Goal: Information Seeking & Learning: Check status

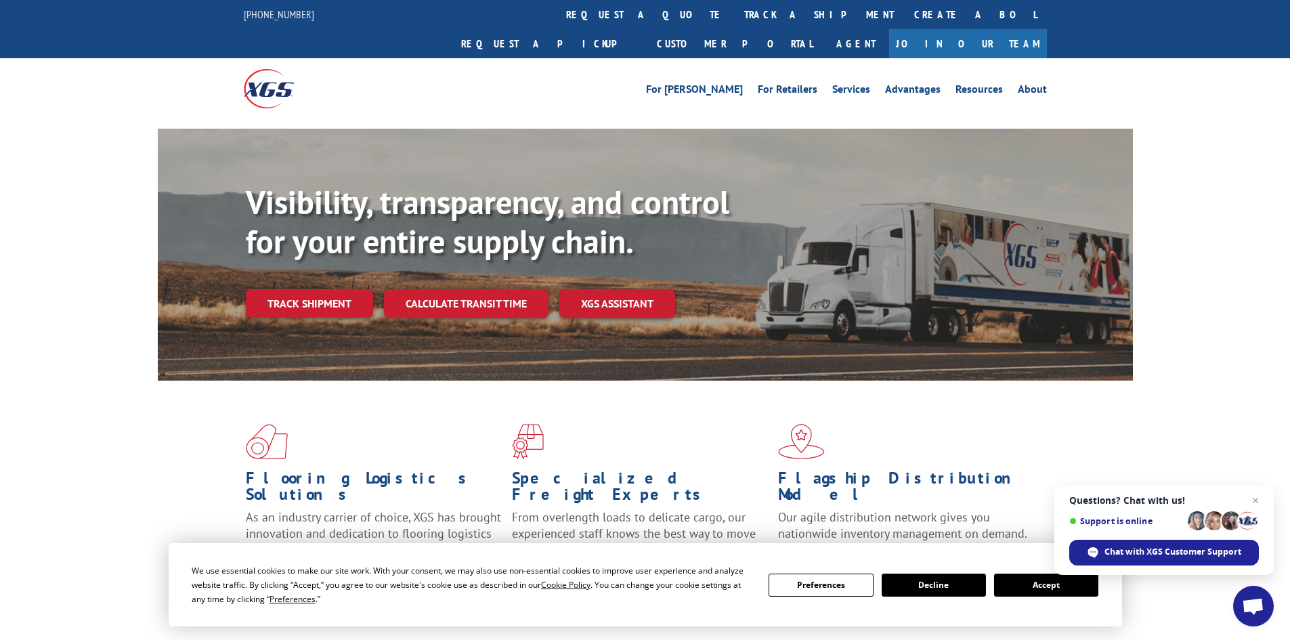
drag, startPoint x: 326, startPoint y: 265, endPoint x: 341, endPoint y: 266, distance: 15.6
click at [326, 289] on link "Track shipment" at bounding box center [309, 303] width 127 height 28
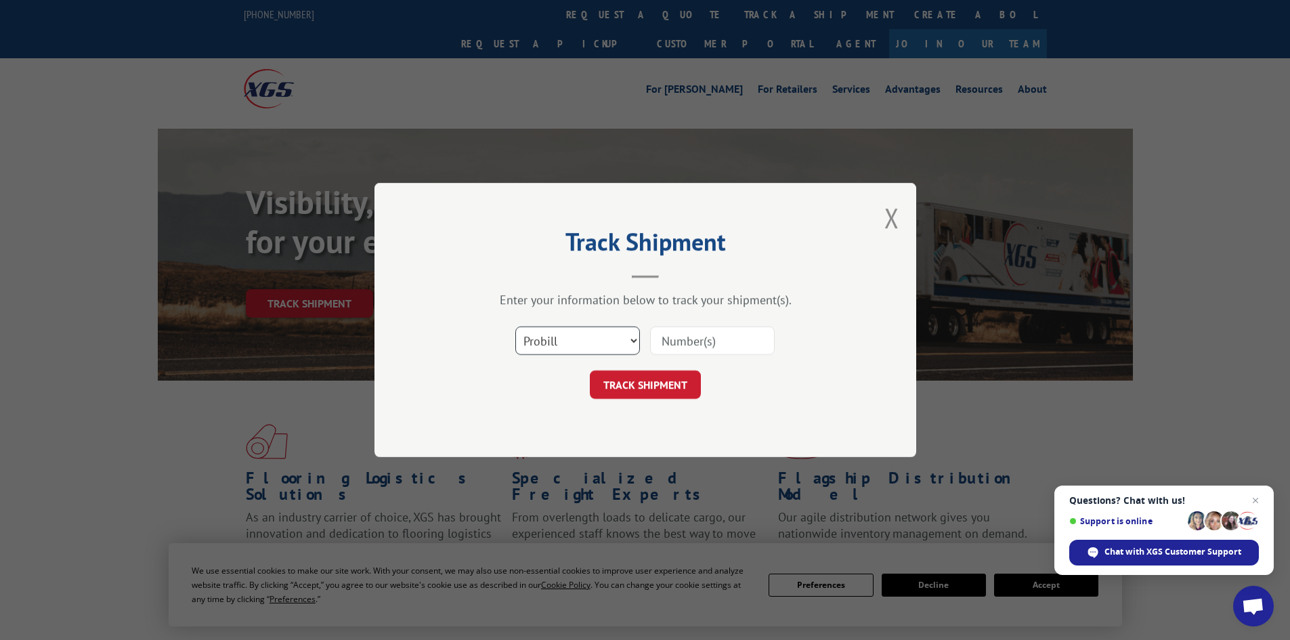
click at [560, 343] on select "Select category... Probill BOL PO" at bounding box center [577, 340] width 125 height 28
select select "po"
click at [515, 326] on select "Select category... Probill BOL PO" at bounding box center [577, 340] width 125 height 28
click at [682, 336] on input at bounding box center [712, 340] width 125 height 28
paste input "02505681"
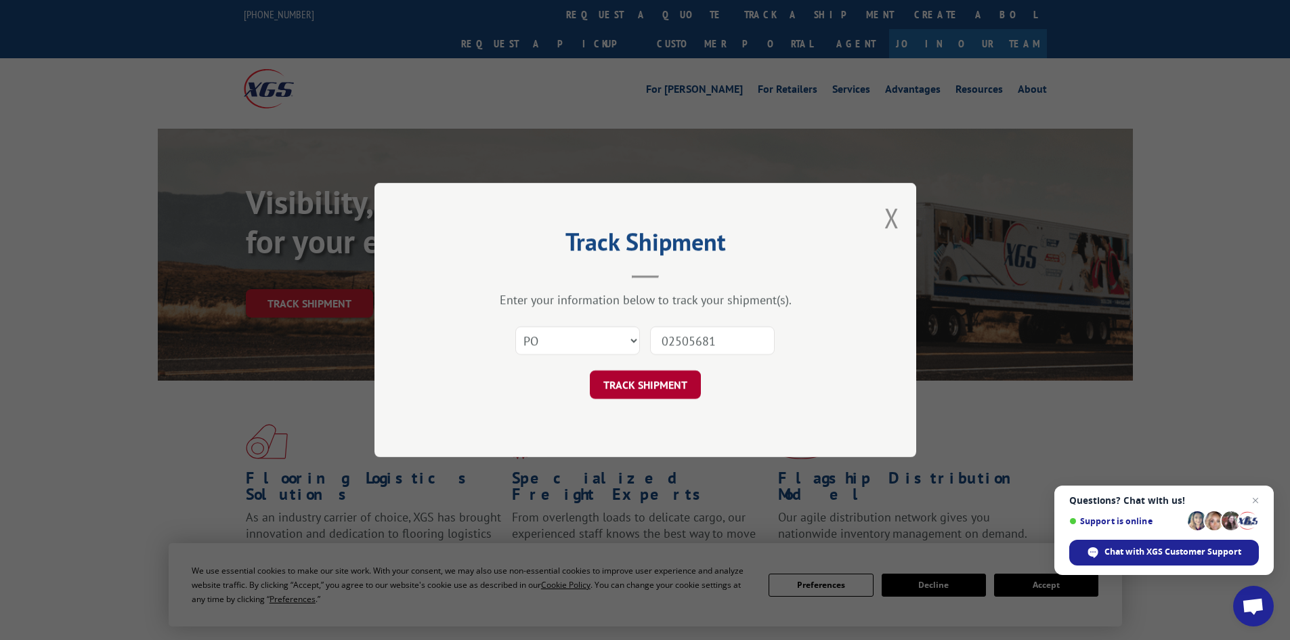
type input "02505681"
click at [623, 372] on button "TRACK SHIPMENT" at bounding box center [645, 384] width 111 height 28
